Goal: Find contact information: Find contact information

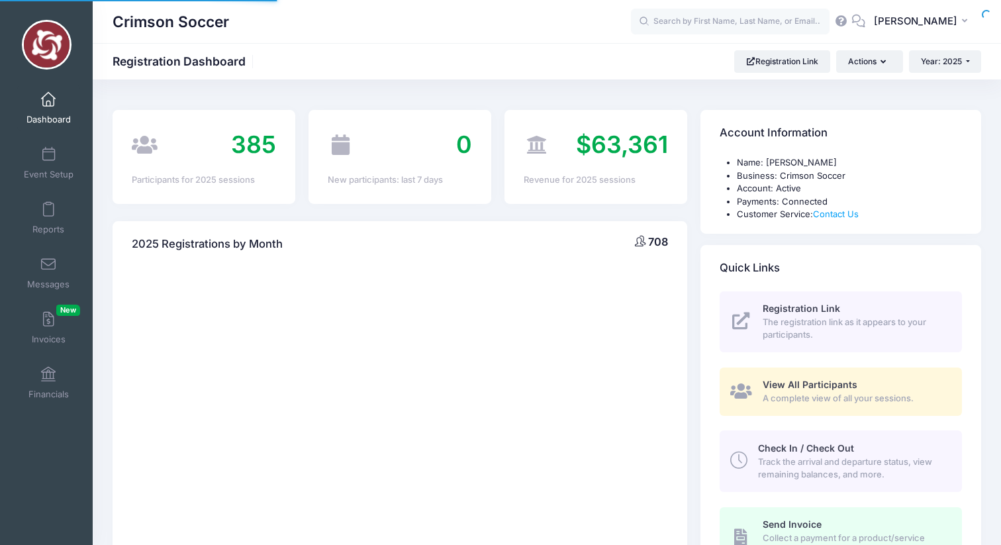
select select
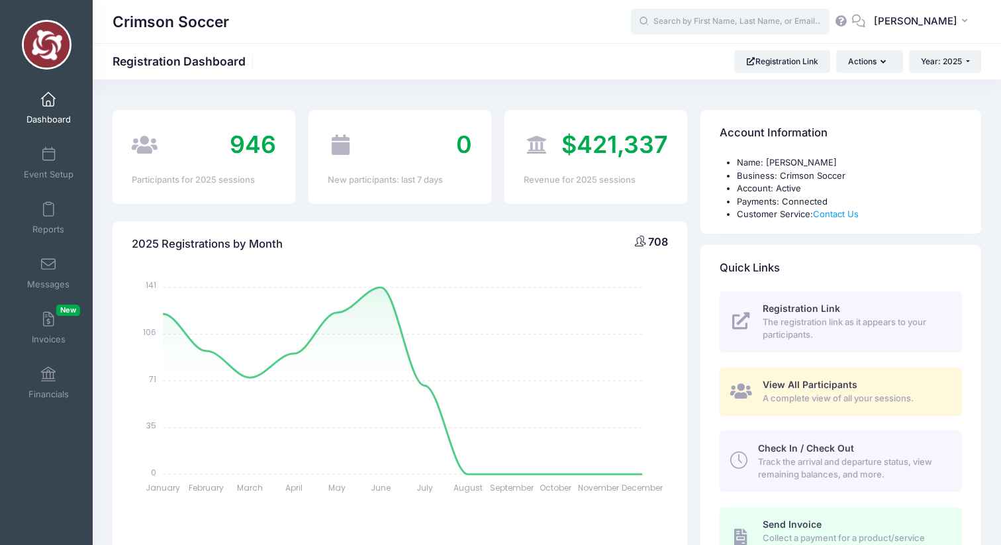
click at [736, 17] on input "text" at bounding box center [730, 22] width 199 height 26
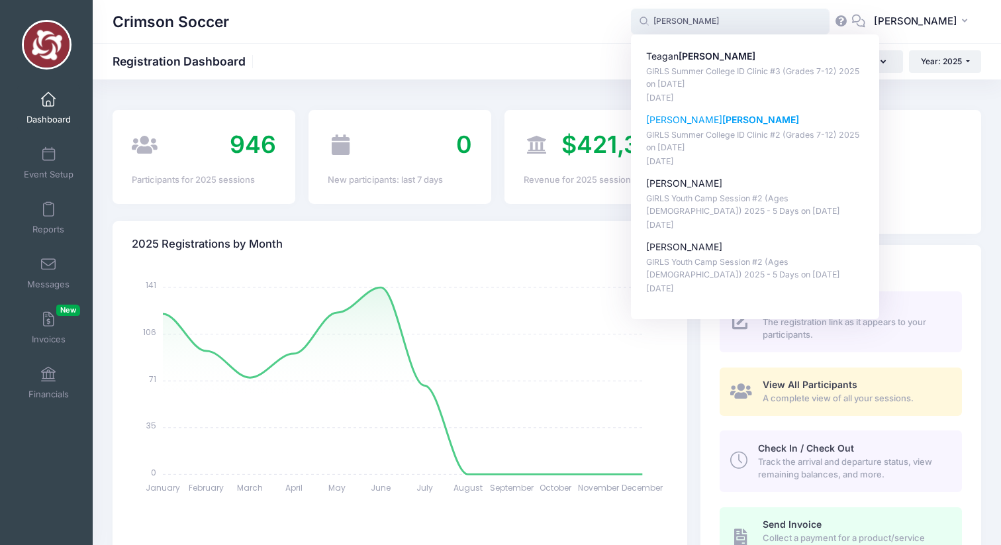
click at [736, 136] on p "GIRLS Summer College ID Clinic #2 (Grades 7-12) 2025 on Jul-28, 2025" at bounding box center [755, 141] width 219 height 25
type input "Jade Jones (GIRLS Summer College ID Clinic #2 (Grades 7-12) 2025, Jul-28, 2025)"
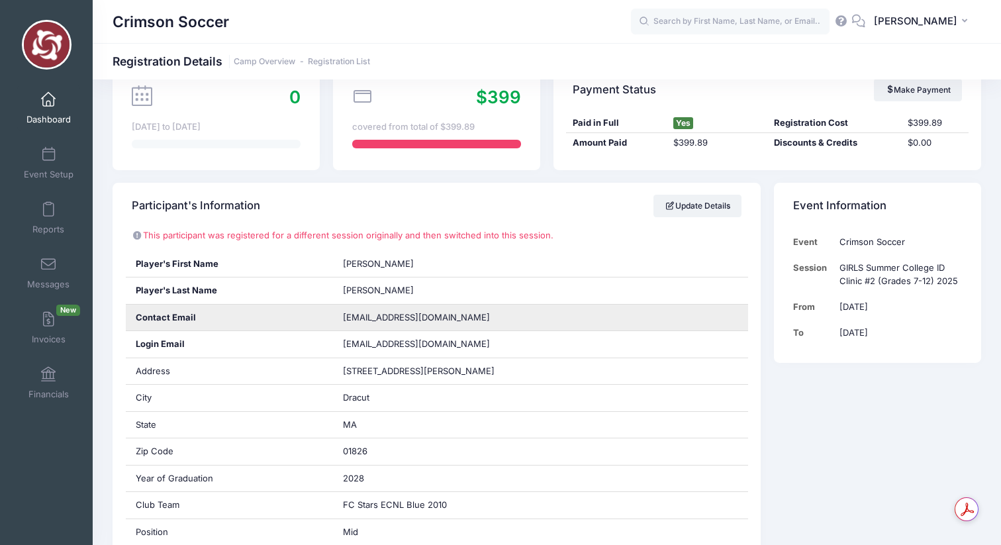
scroll to position [133, 0]
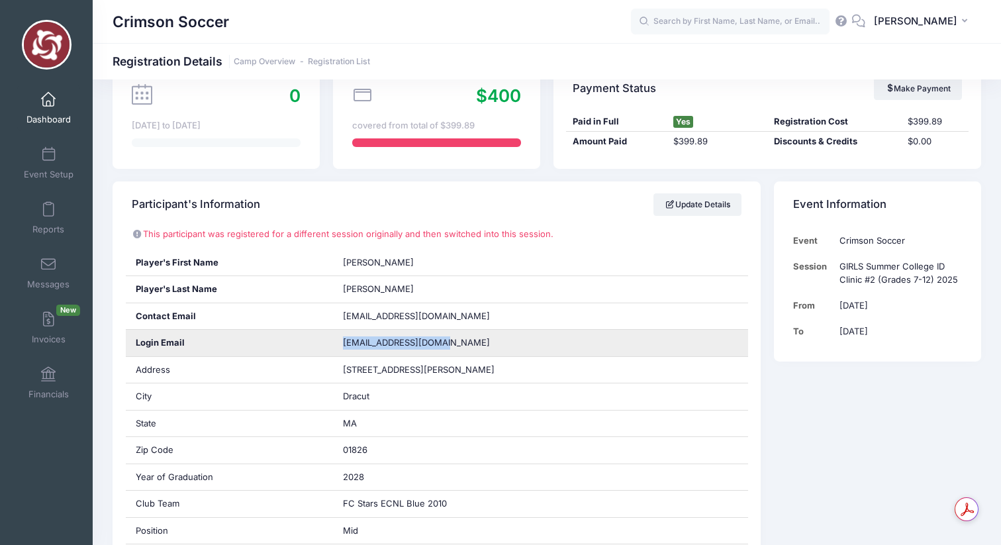
drag, startPoint x: 468, startPoint y: 343, endPoint x: 340, endPoint y: 345, distance: 127.8
click at [340, 345] on div "[EMAIL_ADDRESS][DOMAIN_NAME]" at bounding box center [540, 343] width 415 height 26
copy span "[EMAIL_ADDRESS][DOMAIN_NAME]"
